Goal: Task Accomplishment & Management: Complete application form

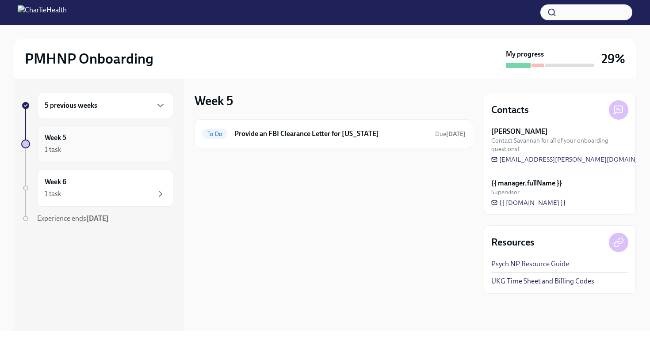
click at [72, 151] on div "1 task" at bounding box center [105, 150] width 121 height 11
click at [67, 201] on div "Week 6 1 task" at bounding box center [105, 188] width 136 height 37
click at [161, 148] on icon "button" at bounding box center [160, 150] width 11 height 11
click at [158, 106] on icon "button" at bounding box center [160, 105] width 11 height 11
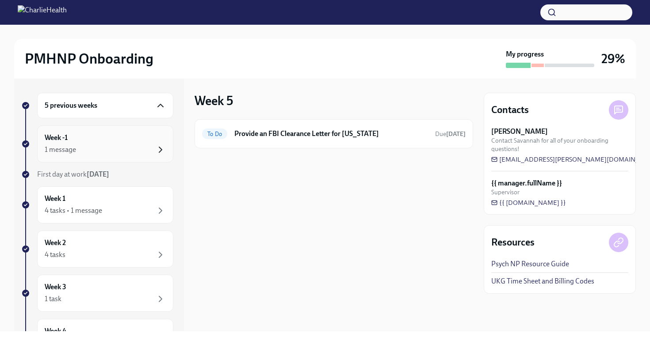
click at [156, 149] on icon "button" at bounding box center [160, 150] width 11 height 11
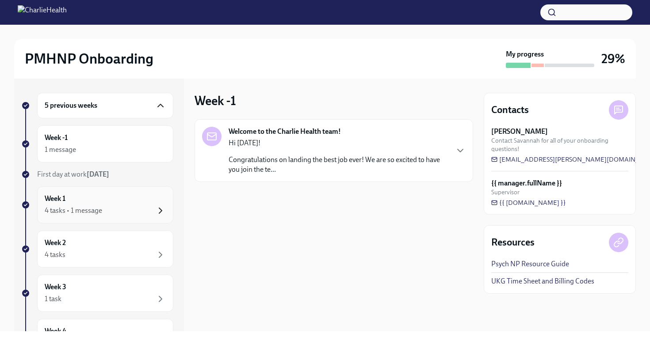
click at [157, 207] on icon "button" at bounding box center [160, 211] width 11 height 11
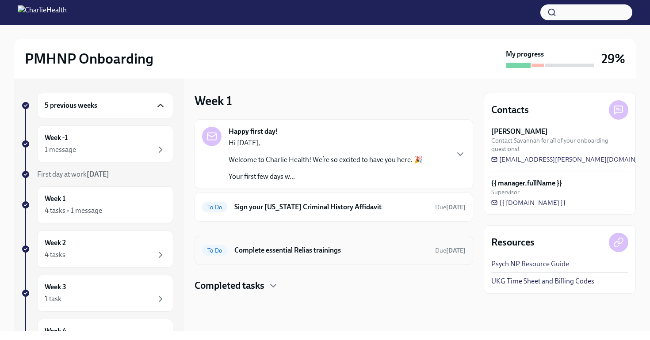
click at [293, 252] on h6 "Complete essential Relias trainings" at bounding box center [331, 251] width 194 height 10
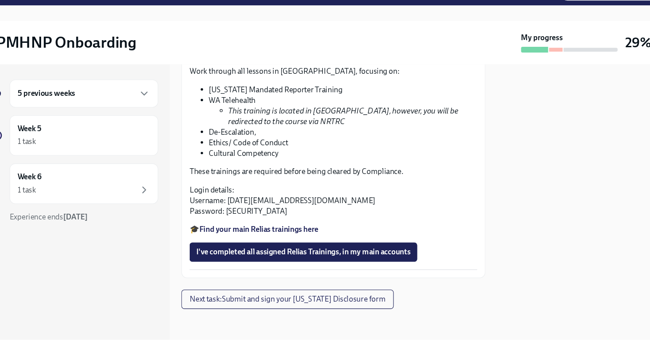
scroll to position [75, 0]
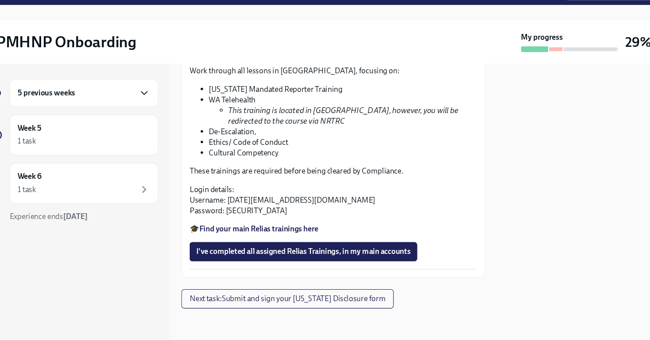
click at [155, 100] on icon "button" at bounding box center [160, 105] width 11 height 11
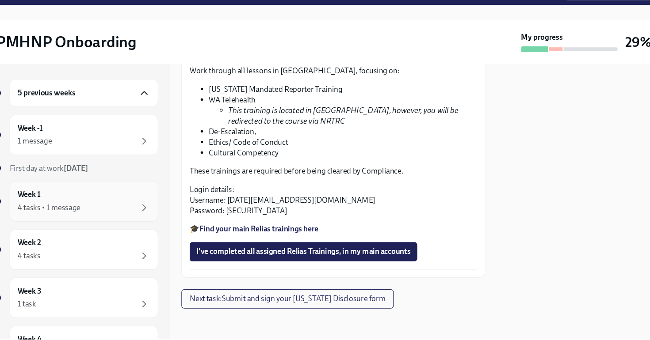
click at [125, 206] on div "4 tasks • 1 message" at bounding box center [105, 211] width 121 height 11
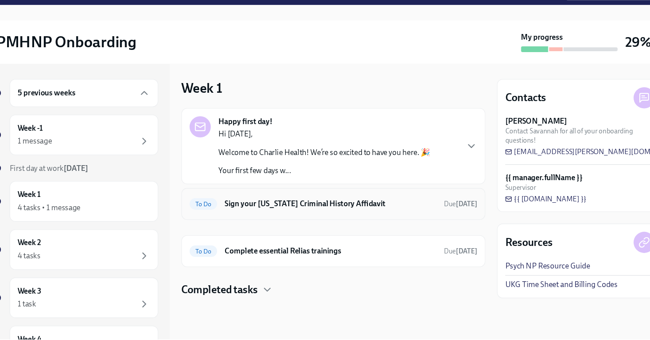
click at [316, 202] on h6 "Sign your [US_STATE] Criminal History Affidavit" at bounding box center [331, 207] width 194 height 10
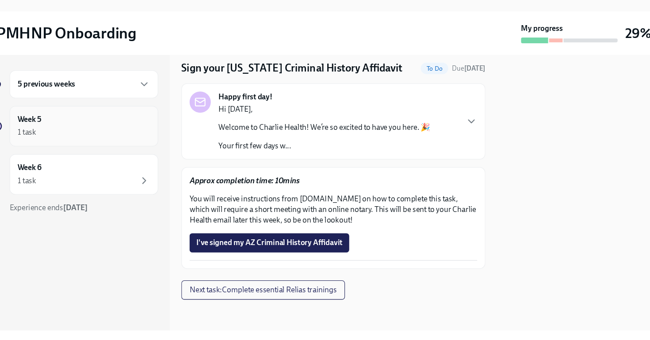
click at [53, 145] on div "1 task" at bounding box center [105, 150] width 121 height 11
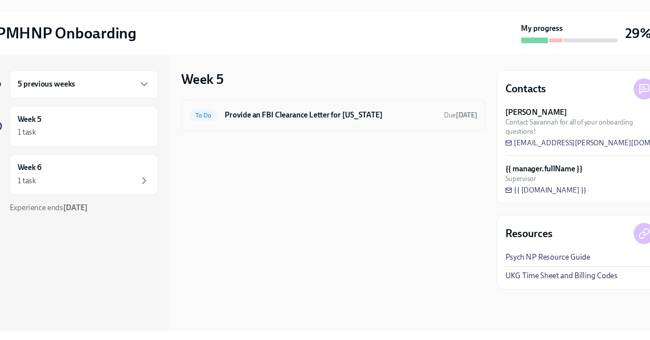
click at [284, 129] on h6 "Provide an FBI Clearance Letter for [US_STATE]" at bounding box center [331, 134] width 194 height 10
